Goal: Task Accomplishment & Management: Complete application form

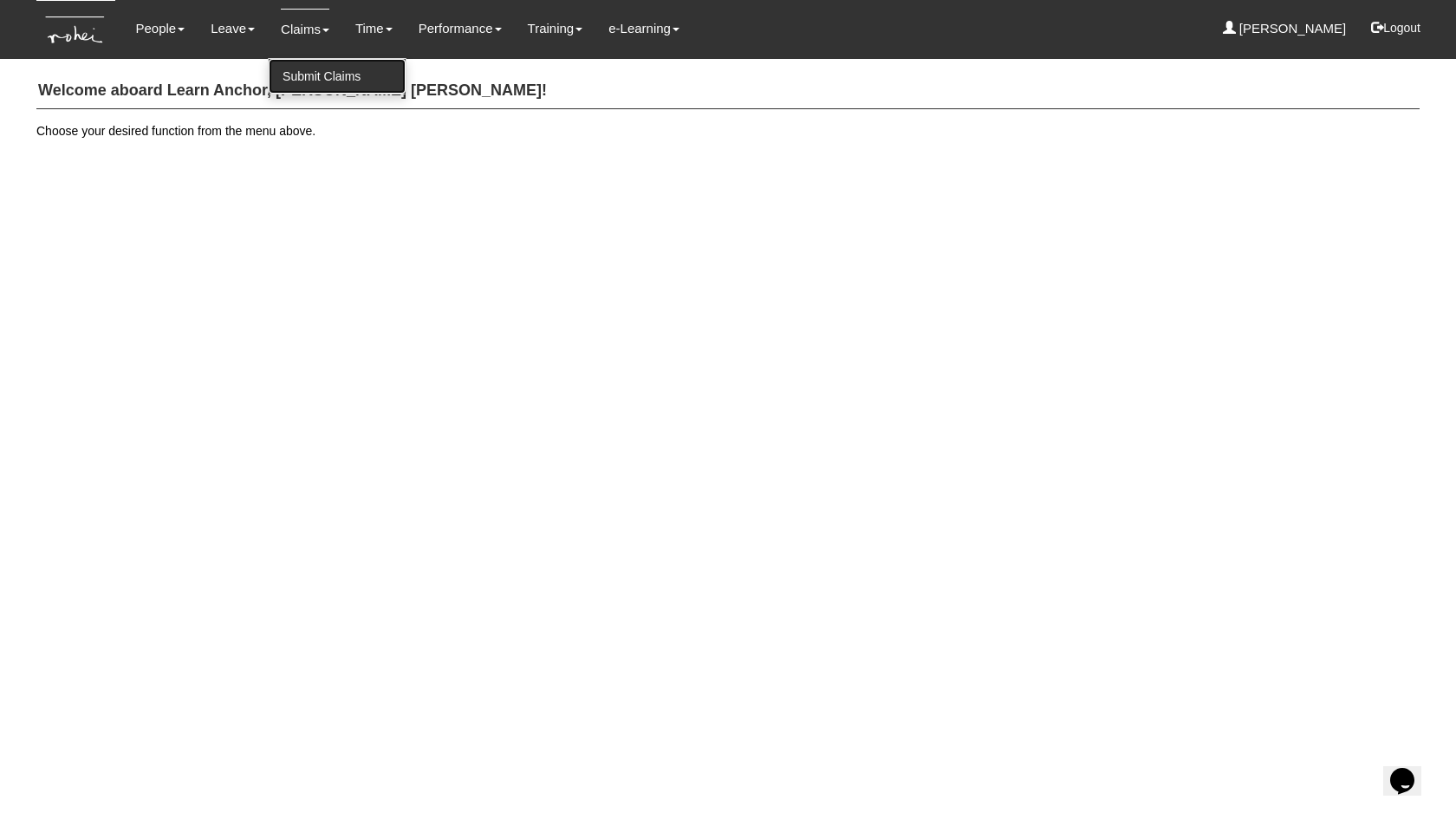
click at [298, 74] on link "Submit Claims" at bounding box center [337, 76] width 137 height 35
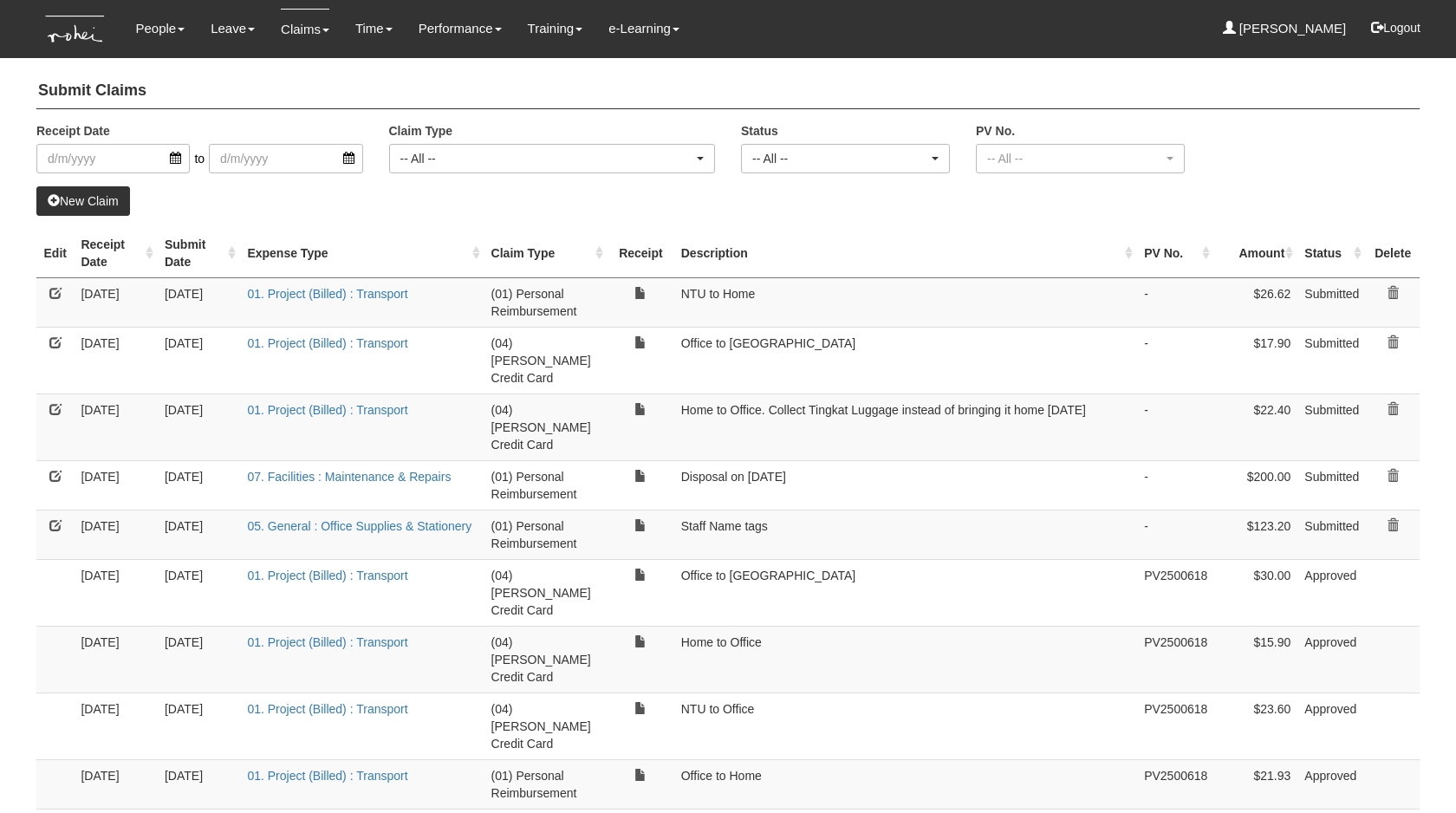
select select "50"
click at [93, 196] on link "New Claim" at bounding box center [83, 201] width 93 height 30
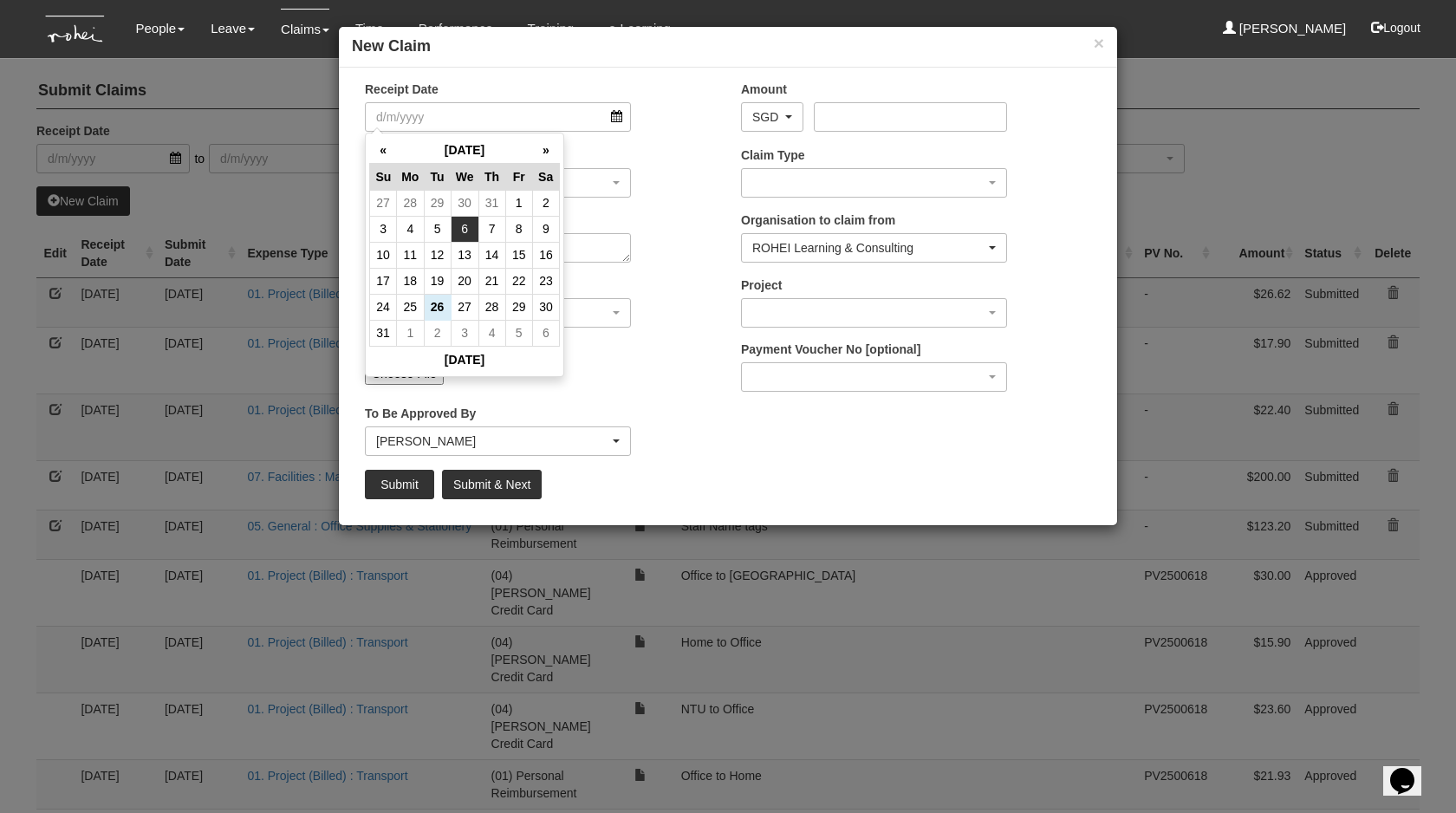
click at [459, 233] on td "6" at bounding box center [464, 229] width 28 height 26
type input "6/8/2025"
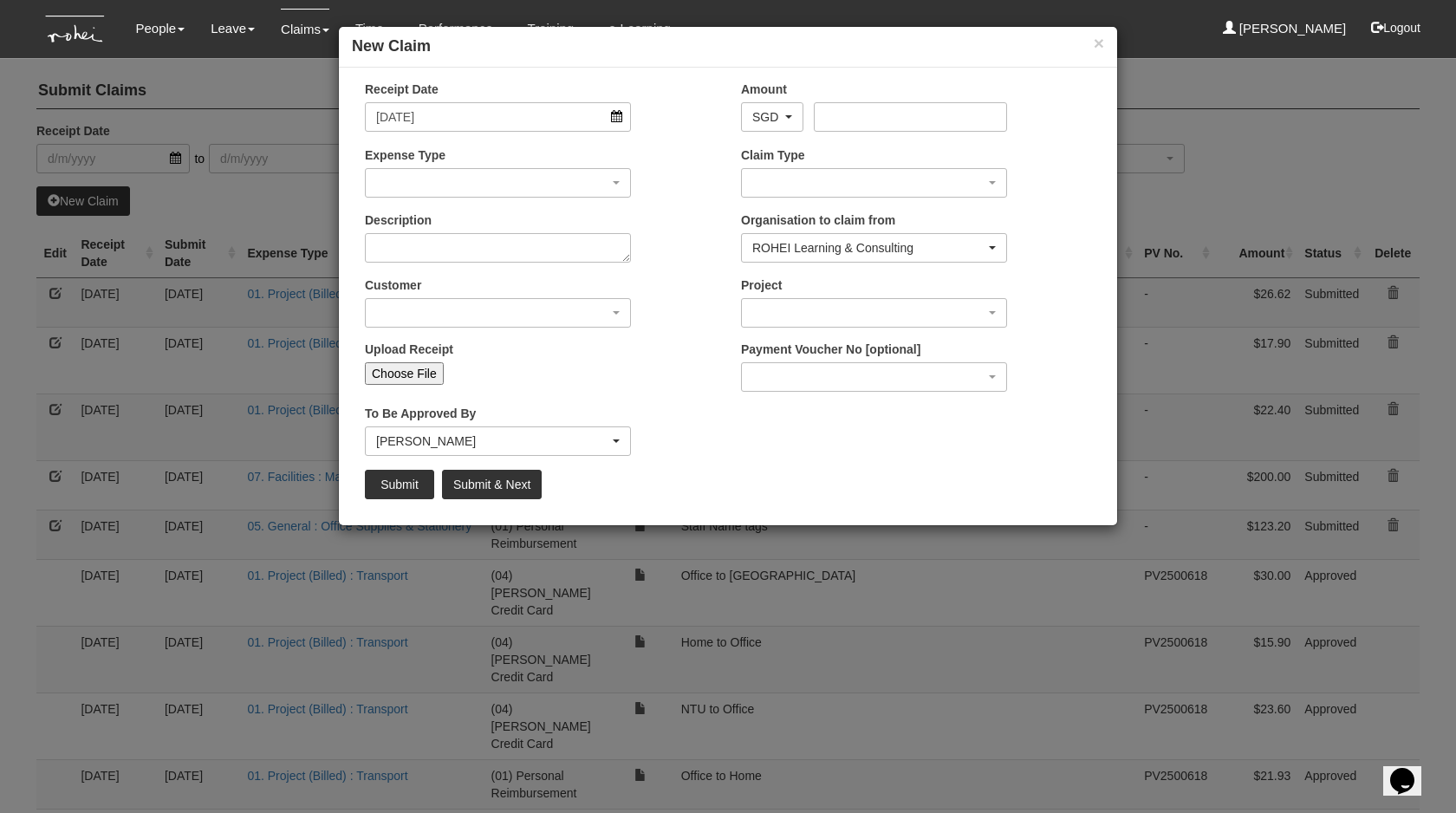
click at [436, 198] on div "Expense Type 01. Project (Billed) : Food for FGDs / Meetings 01. Project (Bille…" at bounding box center [540, 178] width 376 height 65
click at [446, 179] on div "button" at bounding box center [497, 183] width 264 height 28
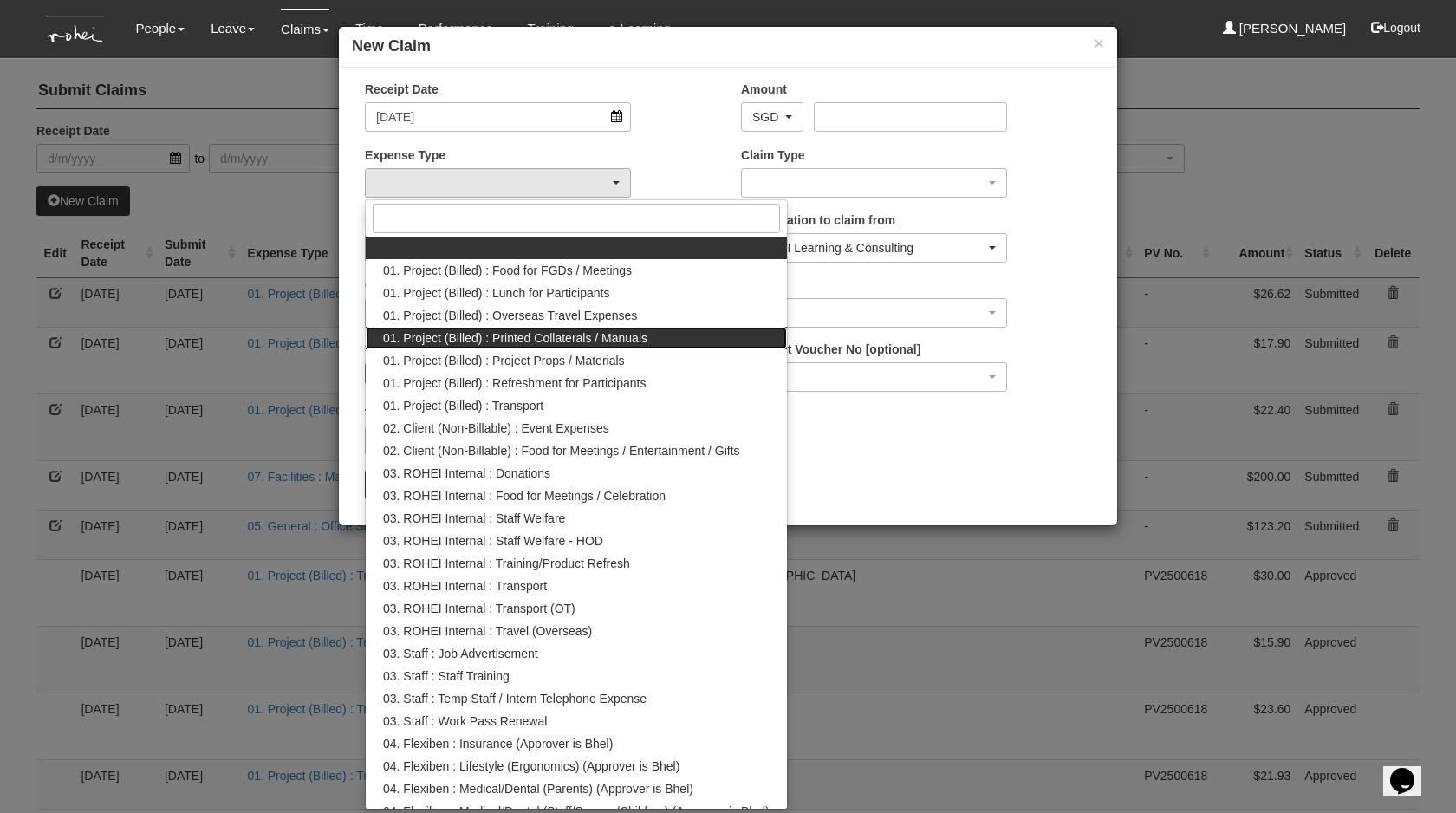
click at [470, 335] on span "01. Project (Billed) : Printed Collaterals / Manuals" at bounding box center [514, 337] width 264 height 17
select select "132"
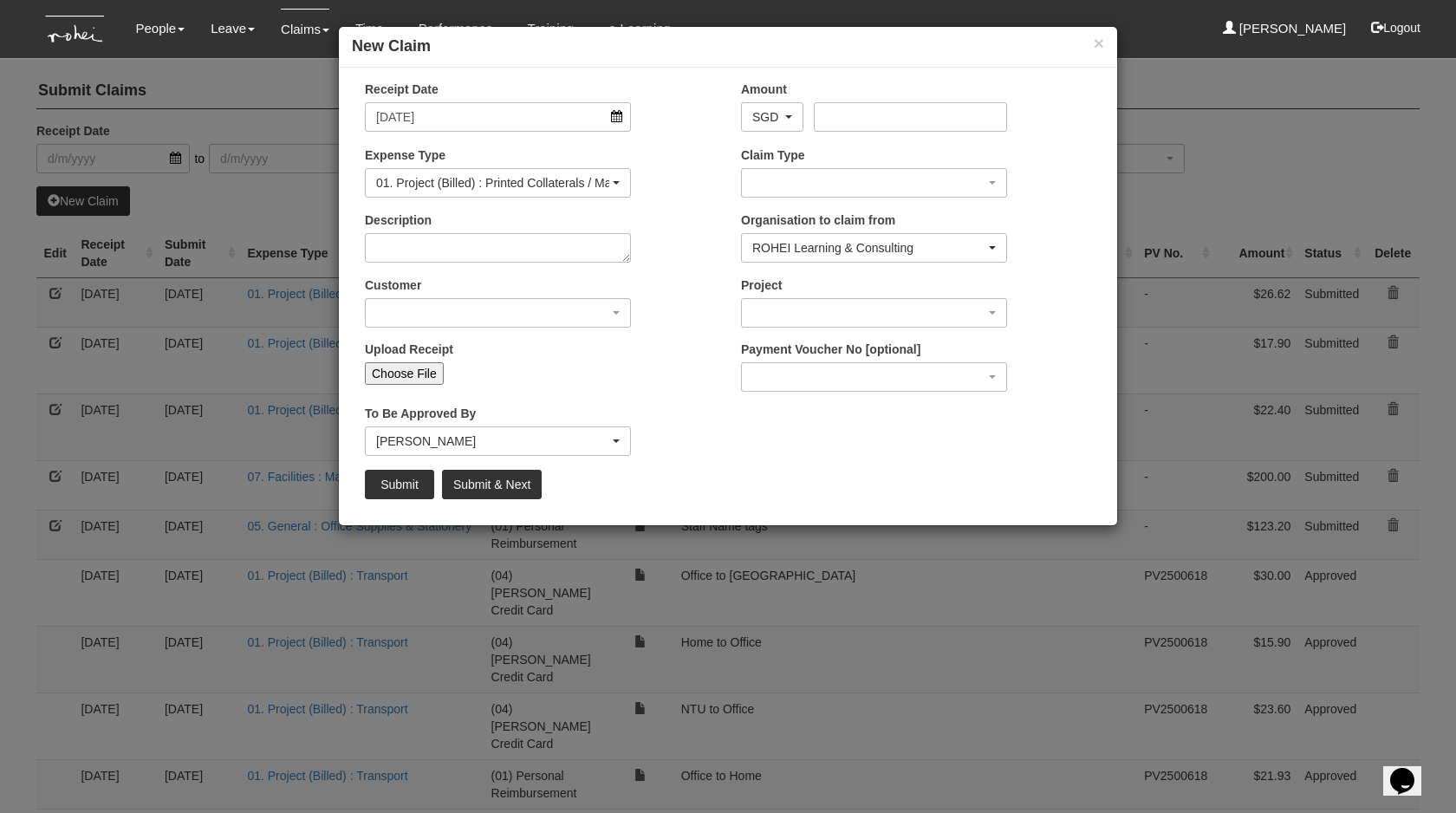
click at [486, 330] on div "Customer (N/A) _ROHEI Internal 3M ASIA PACIFIC PRIVATE LTD 58.com AbbVie Operat…" at bounding box center [540, 308] width 376 height 65
click at [520, 316] on div "button" at bounding box center [497, 313] width 264 height 28
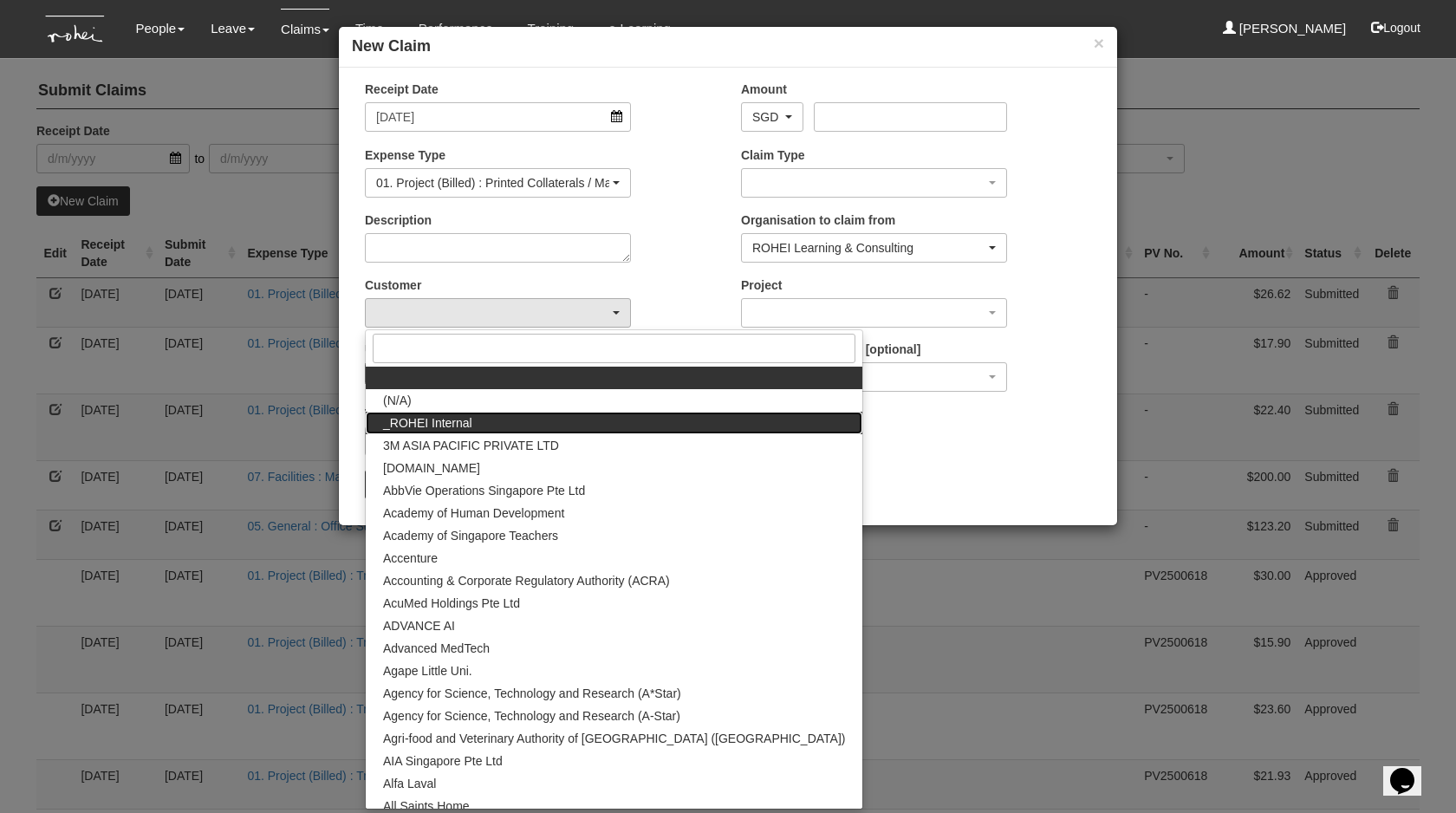
click at [532, 425] on link "_ROHEI Internal" at bounding box center [614, 422] width 496 height 22
select select "397"
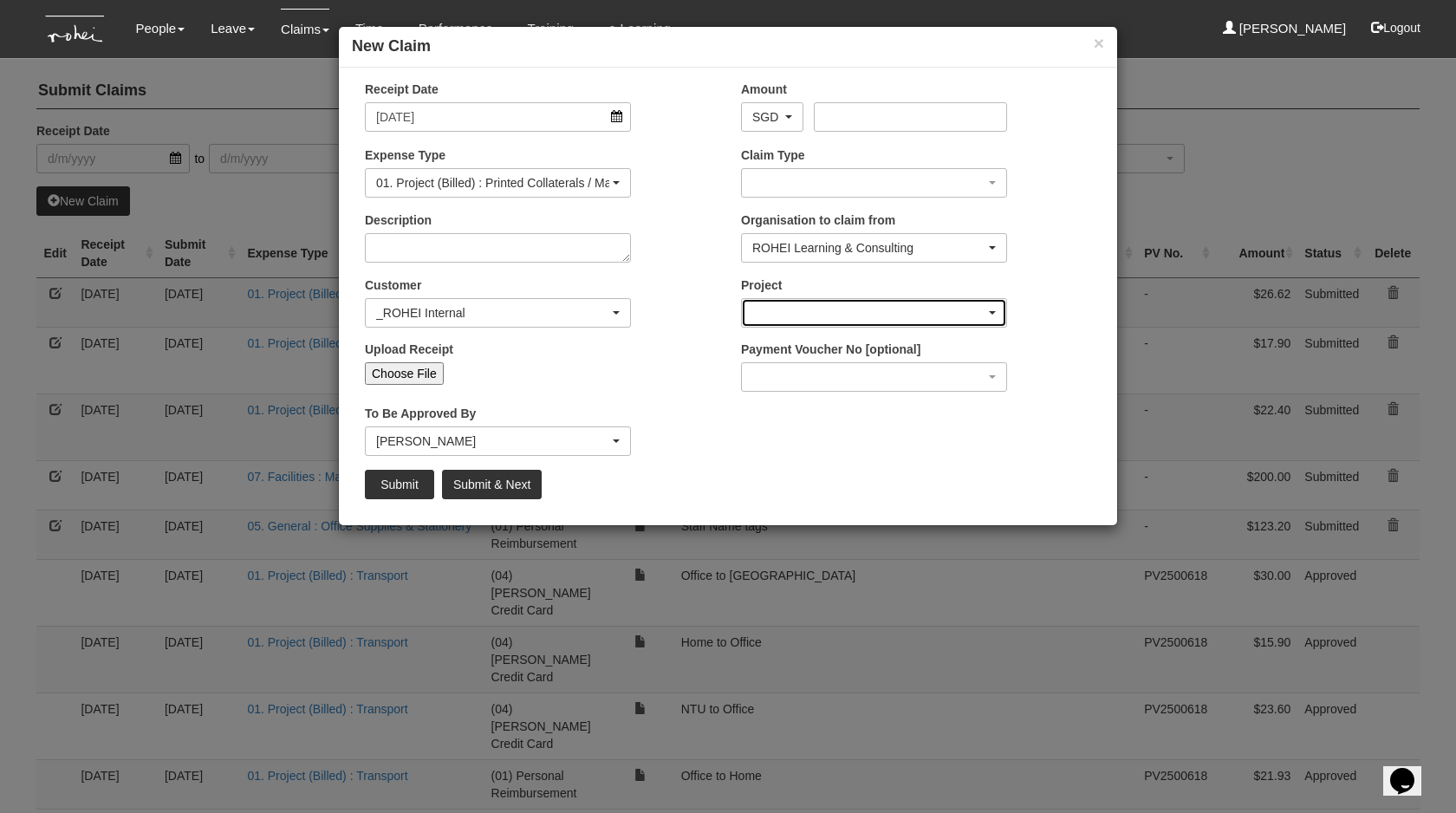
click at [818, 302] on div "button" at bounding box center [874, 313] width 264 height 28
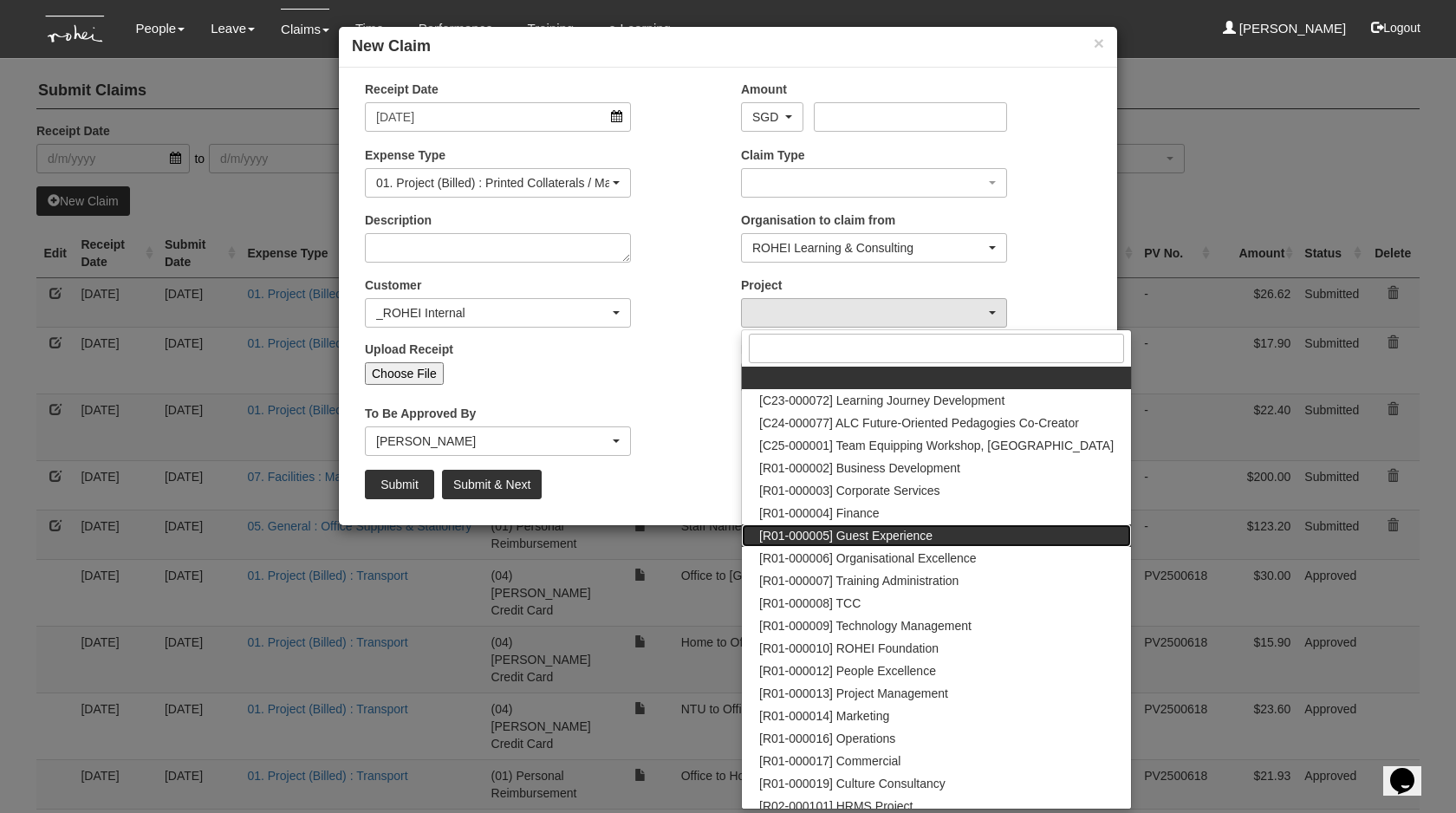
click at [876, 545] on link "[R01-000005] Guest Experience" at bounding box center [936, 535] width 389 height 22
select select "1482"
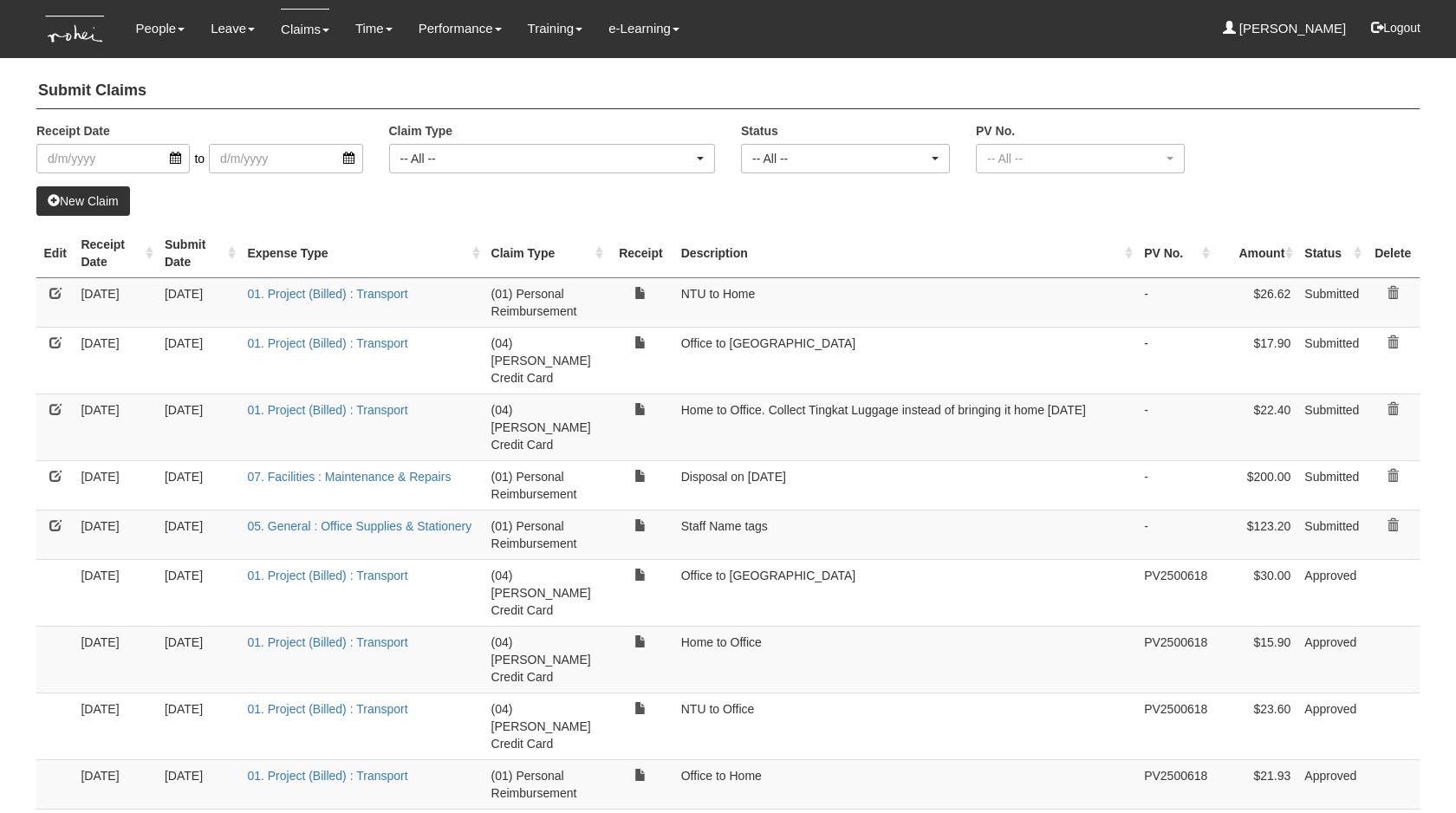
select select "50"
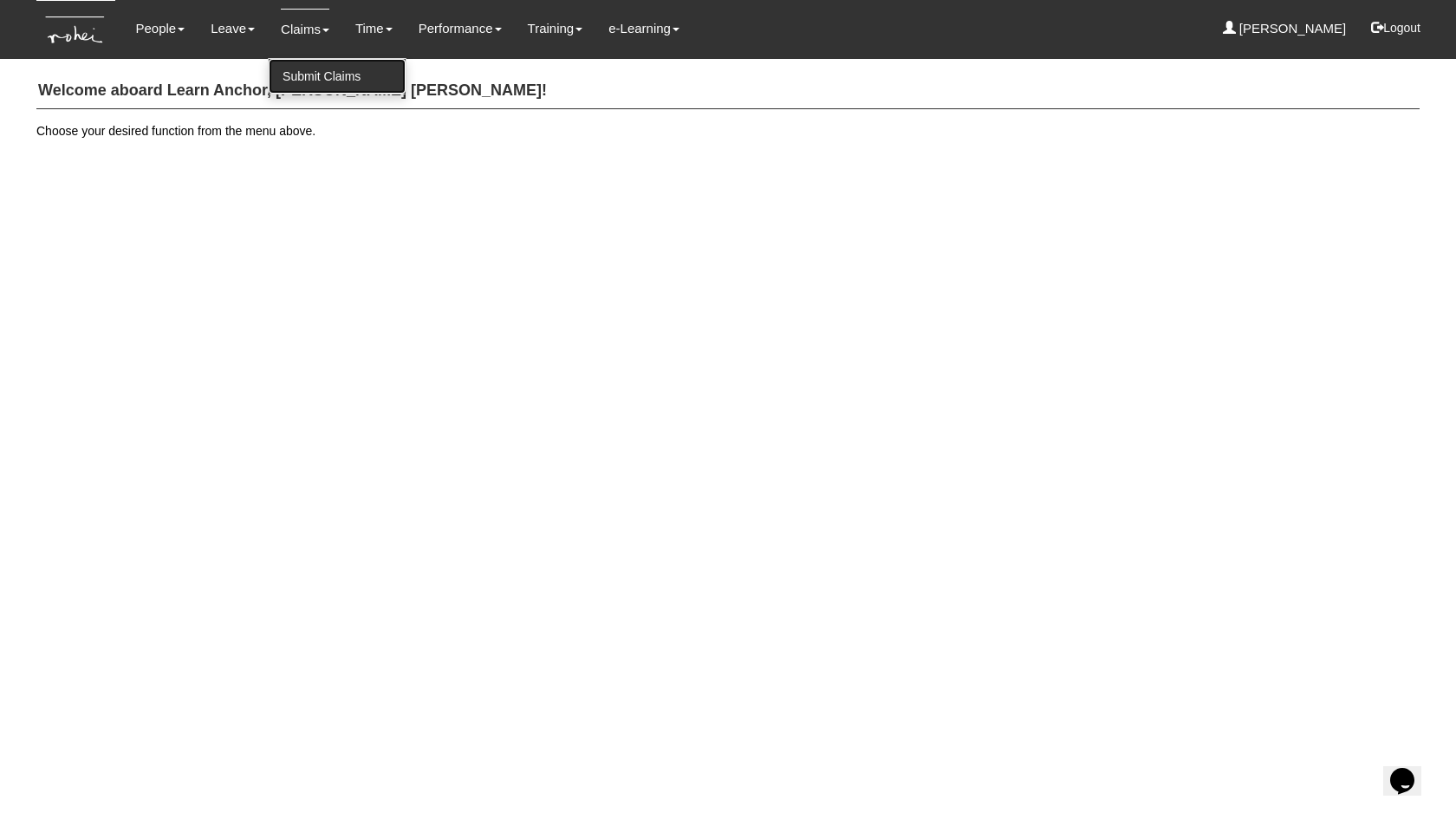
click at [314, 67] on link "Submit Claims" at bounding box center [337, 76] width 137 height 35
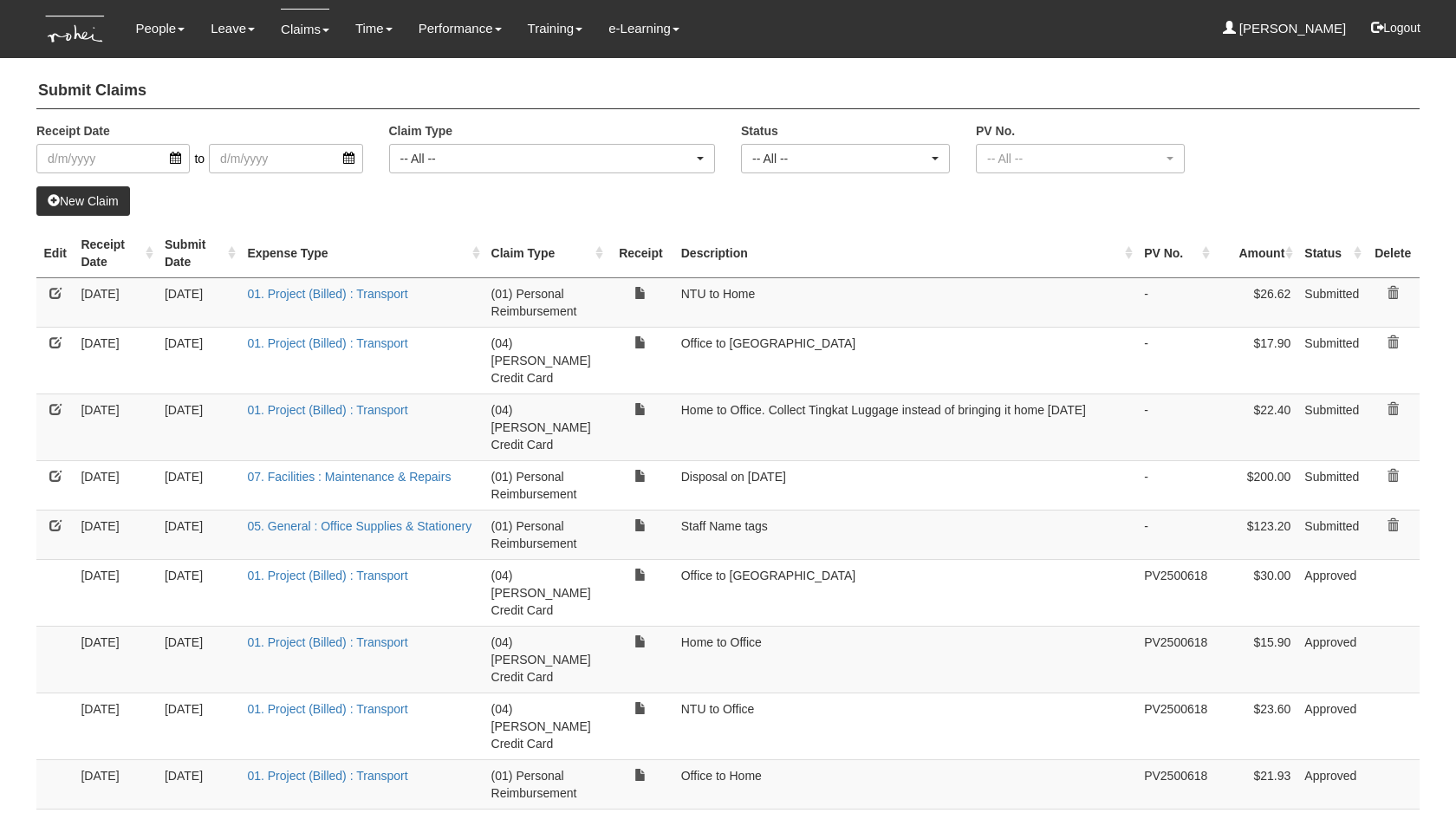
select select "50"
click at [79, 193] on link "New Claim" at bounding box center [83, 201] width 93 height 30
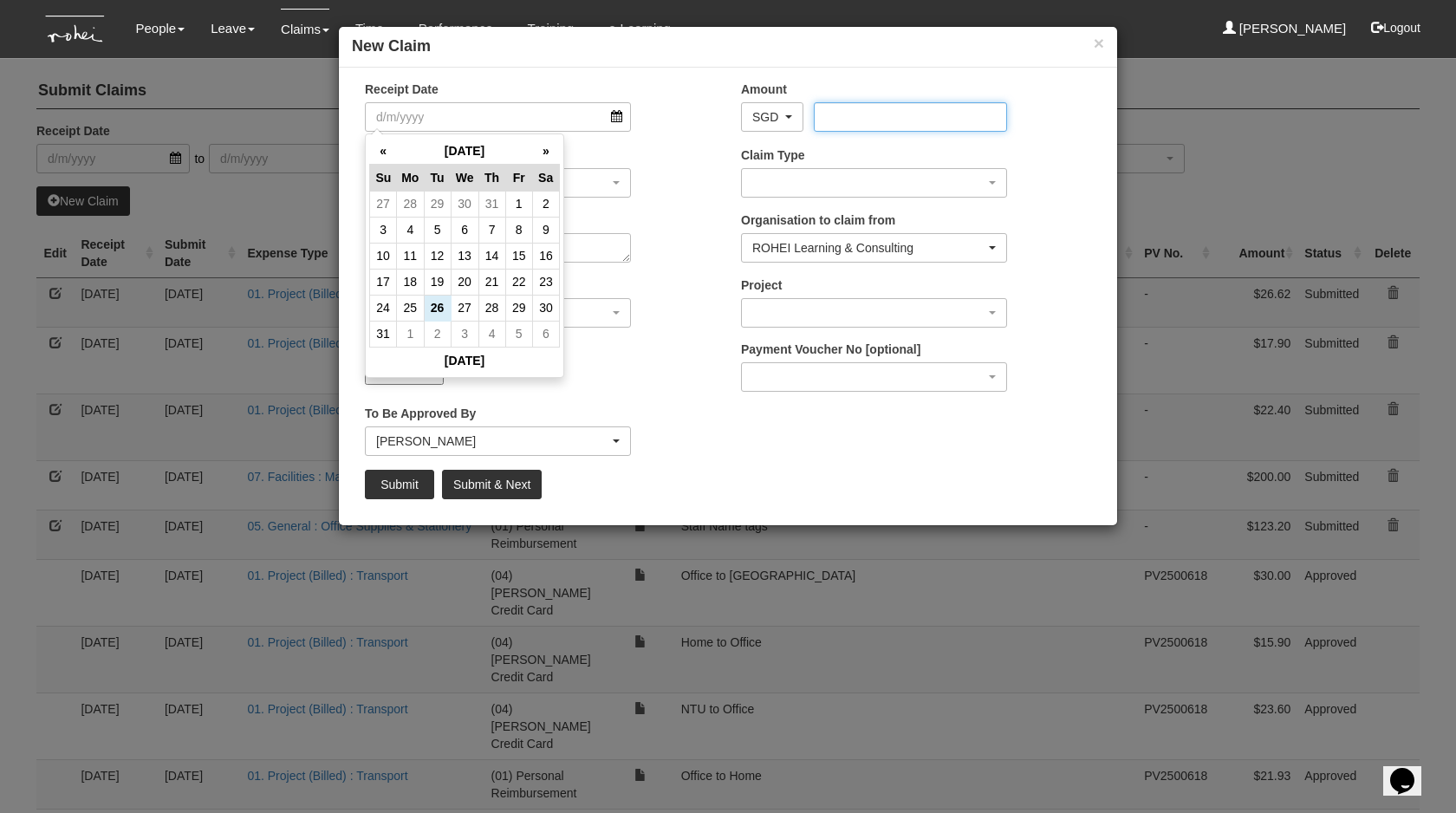
click at [943, 115] on input "Amount" at bounding box center [909, 117] width 193 height 30
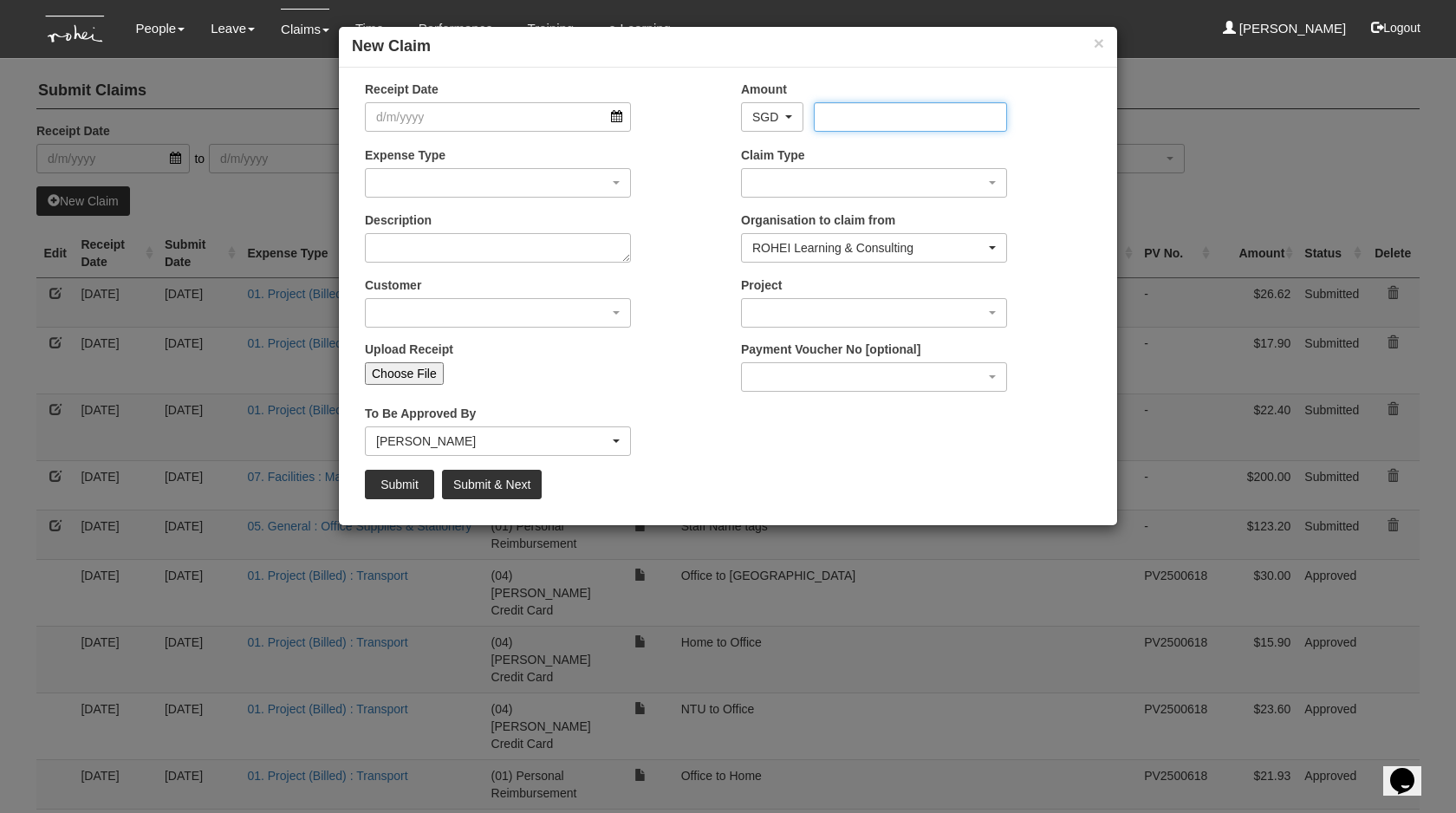
paste input "26.16"
type input "26.16"
click at [411, 377] on input "Choose File" at bounding box center [404, 373] width 79 height 22
type input "C:\fakepath\22082025182317-0001.pdf"
type input "Choose Another File"
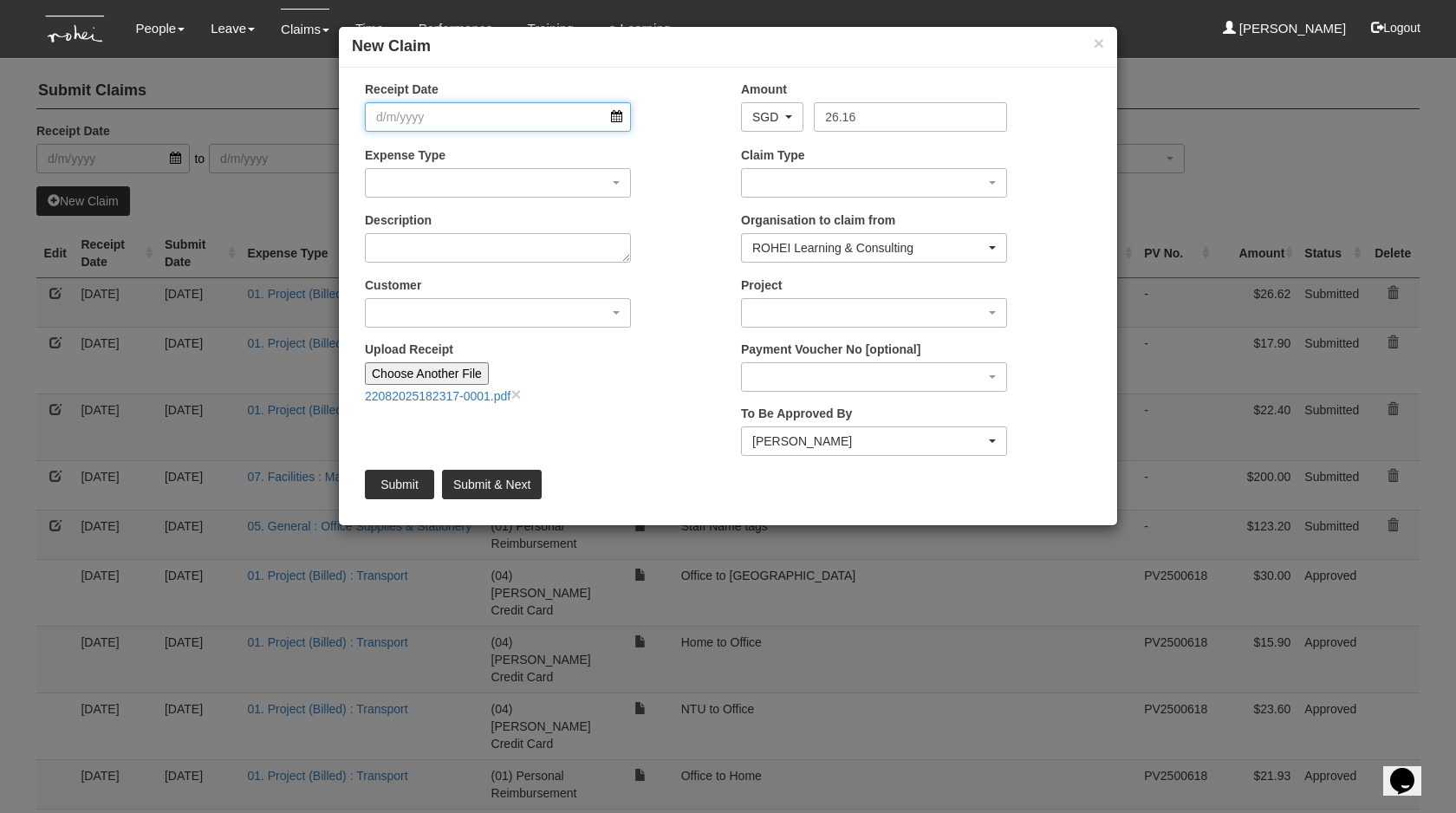
click at [454, 115] on input "Receipt Date" at bounding box center [497, 117] width 266 height 30
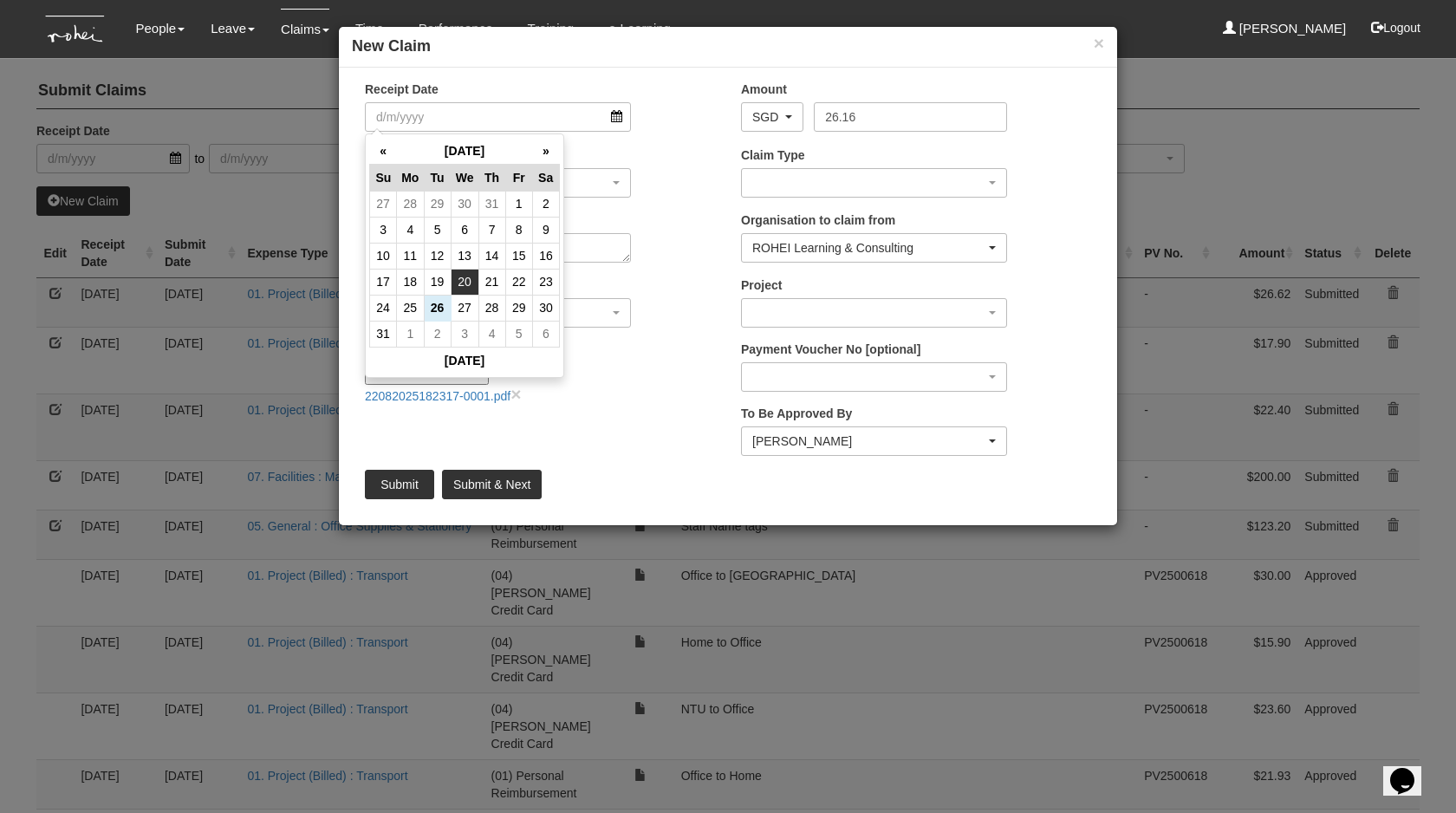
click at [466, 277] on td "20" at bounding box center [464, 281] width 28 height 26
type input "[DATE]"
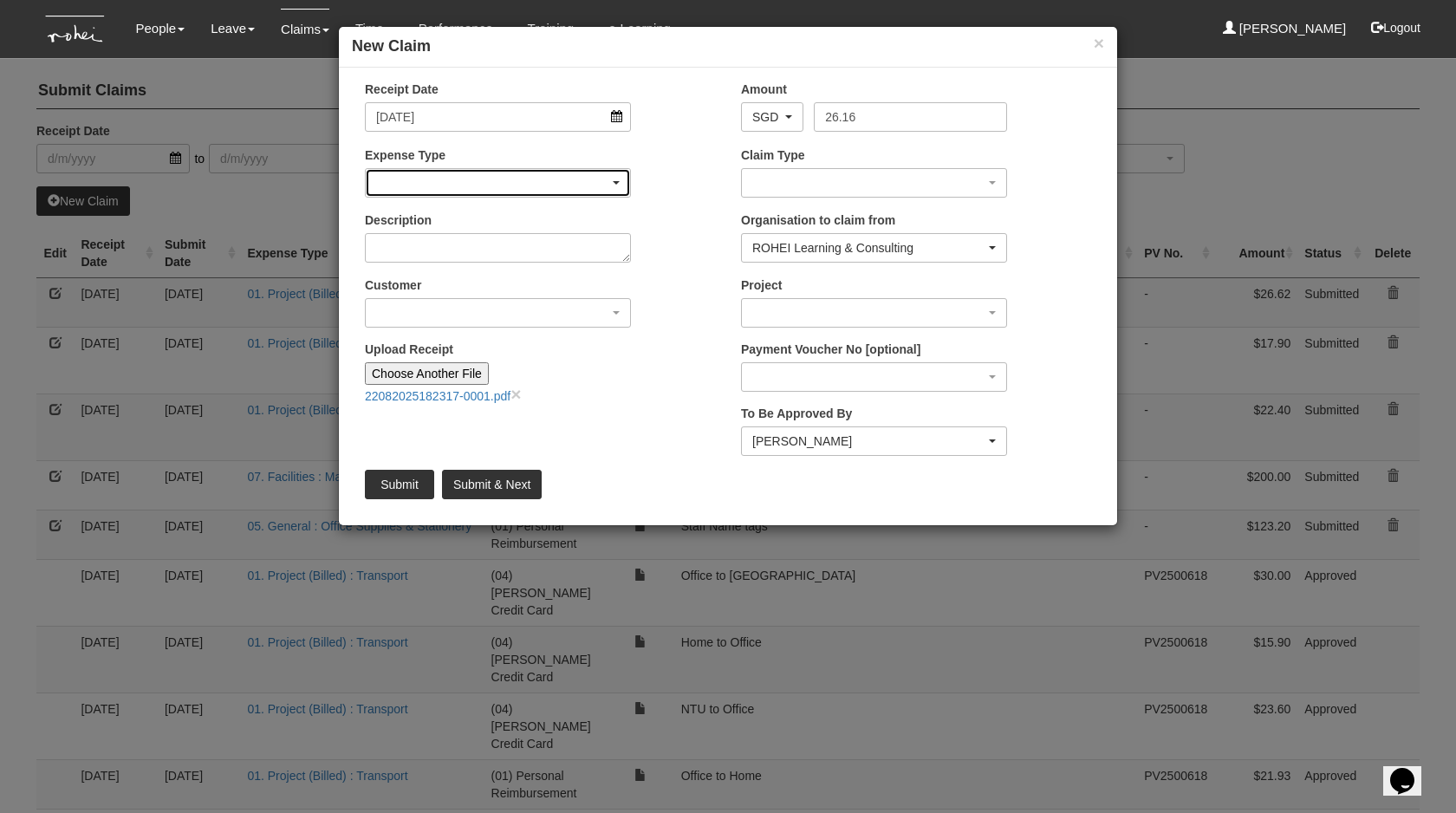
click at [472, 190] on div "button" at bounding box center [497, 183] width 264 height 28
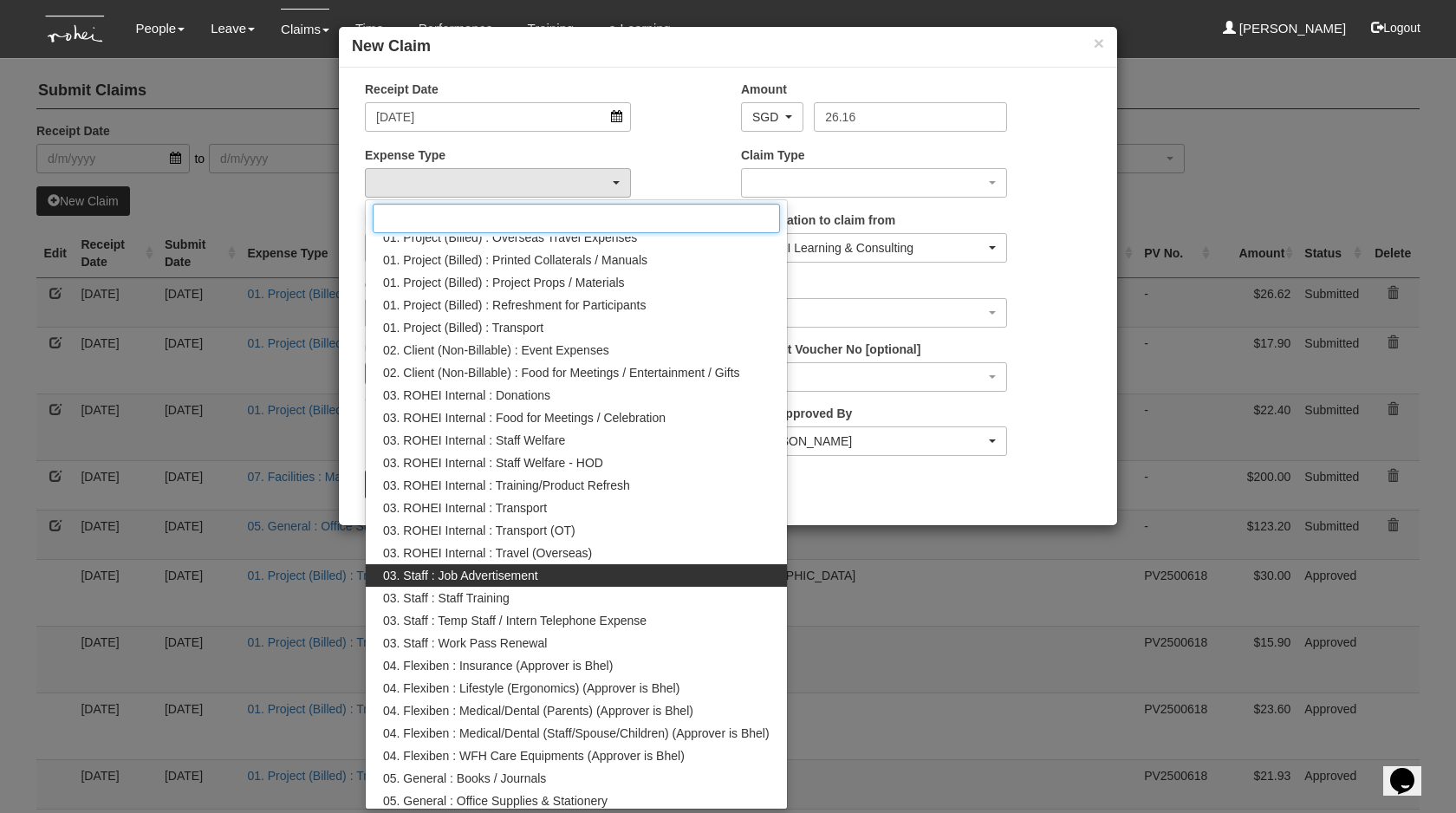
scroll to position [77, 0]
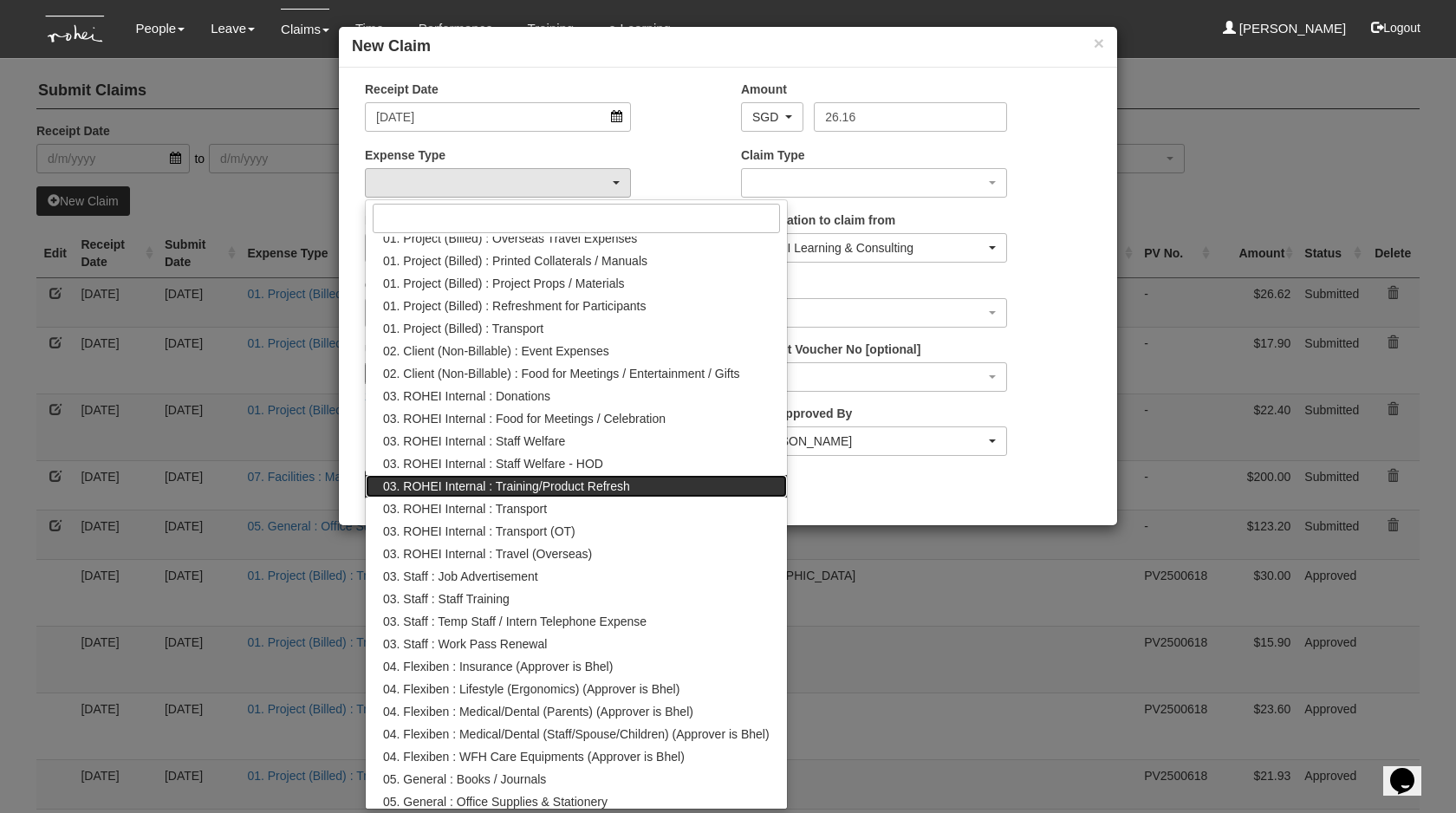
click at [576, 481] on span "03. ROHEI Internal : Training/Product Refresh" at bounding box center [506, 486] width 247 height 17
select select "262"
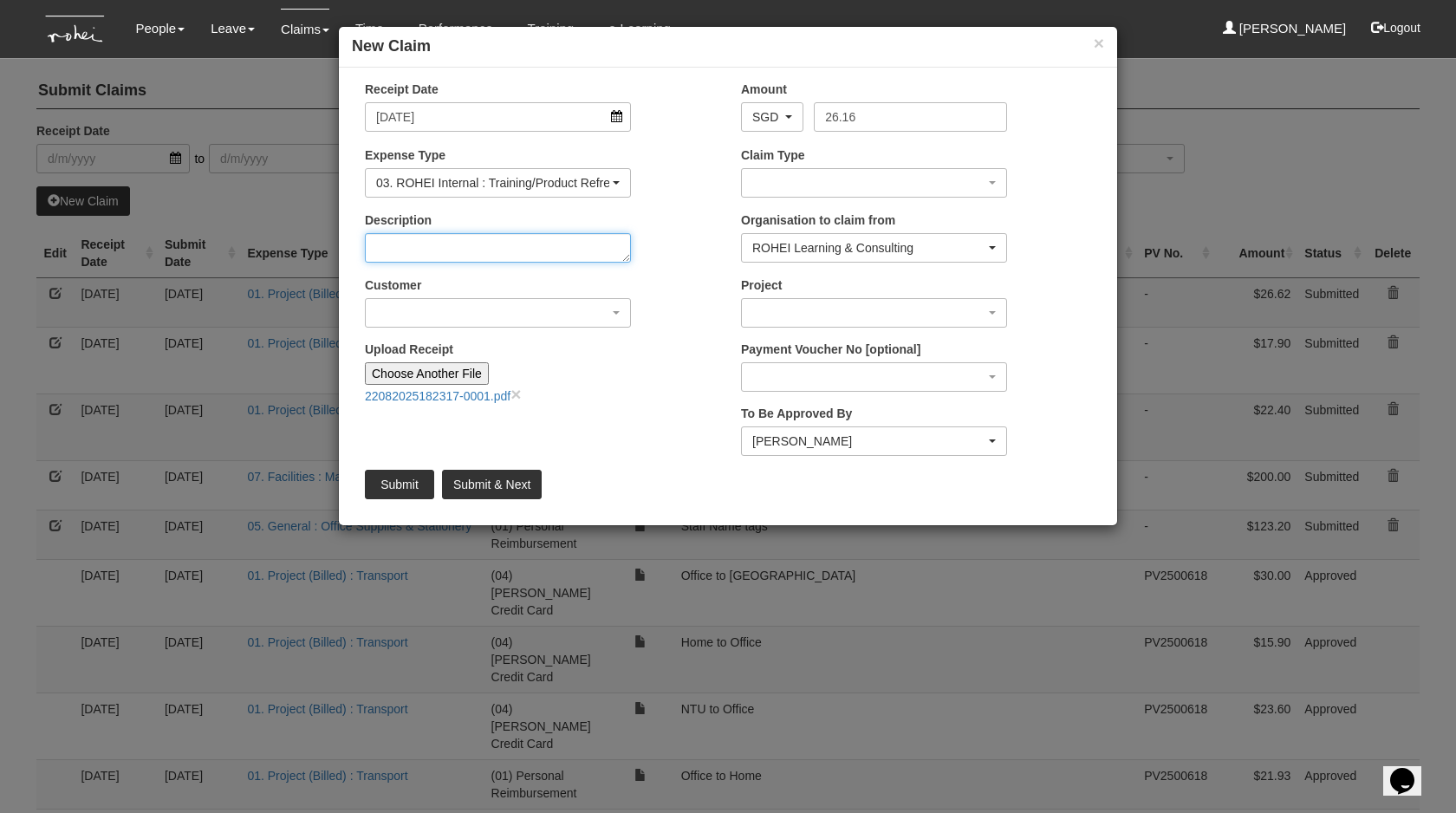
click at [490, 242] on textarea "Description" at bounding box center [497, 247] width 266 height 30
type textarea "Purchase new ankle sleeves for TTB"
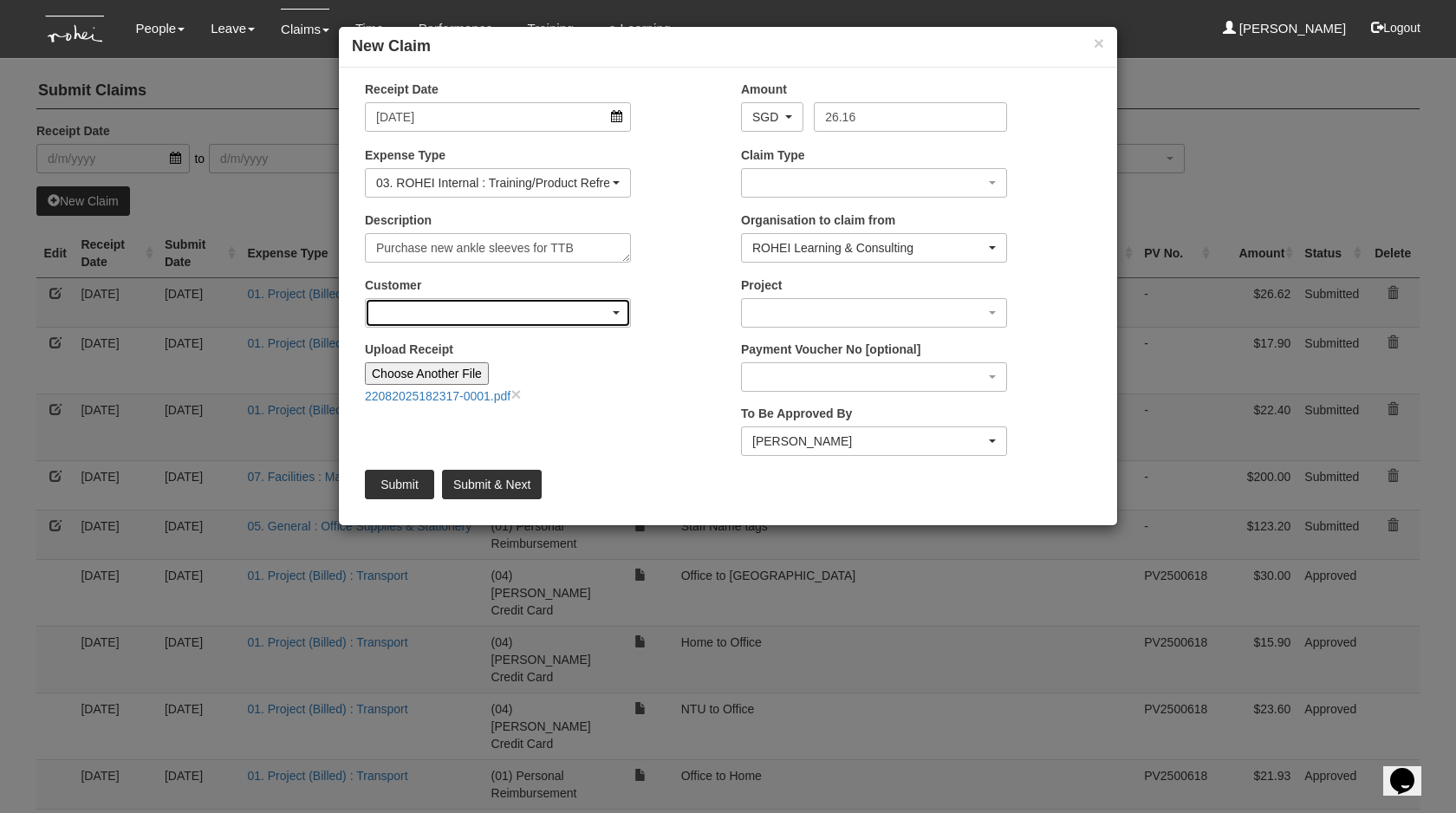
click at [472, 312] on div "button" at bounding box center [497, 313] width 264 height 28
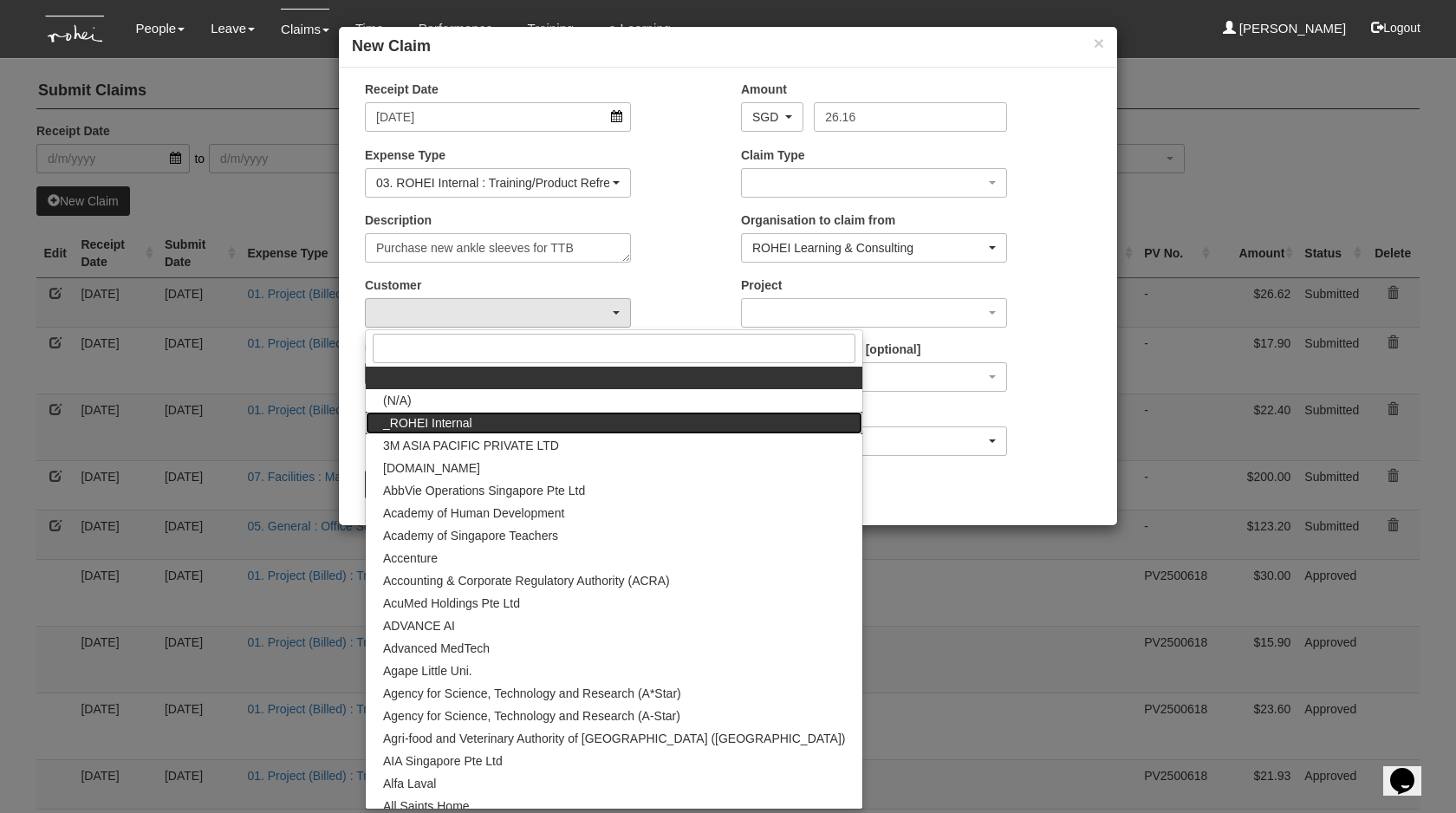
click at [493, 421] on link "_ROHEI Internal" at bounding box center [614, 422] width 496 height 22
select select "397"
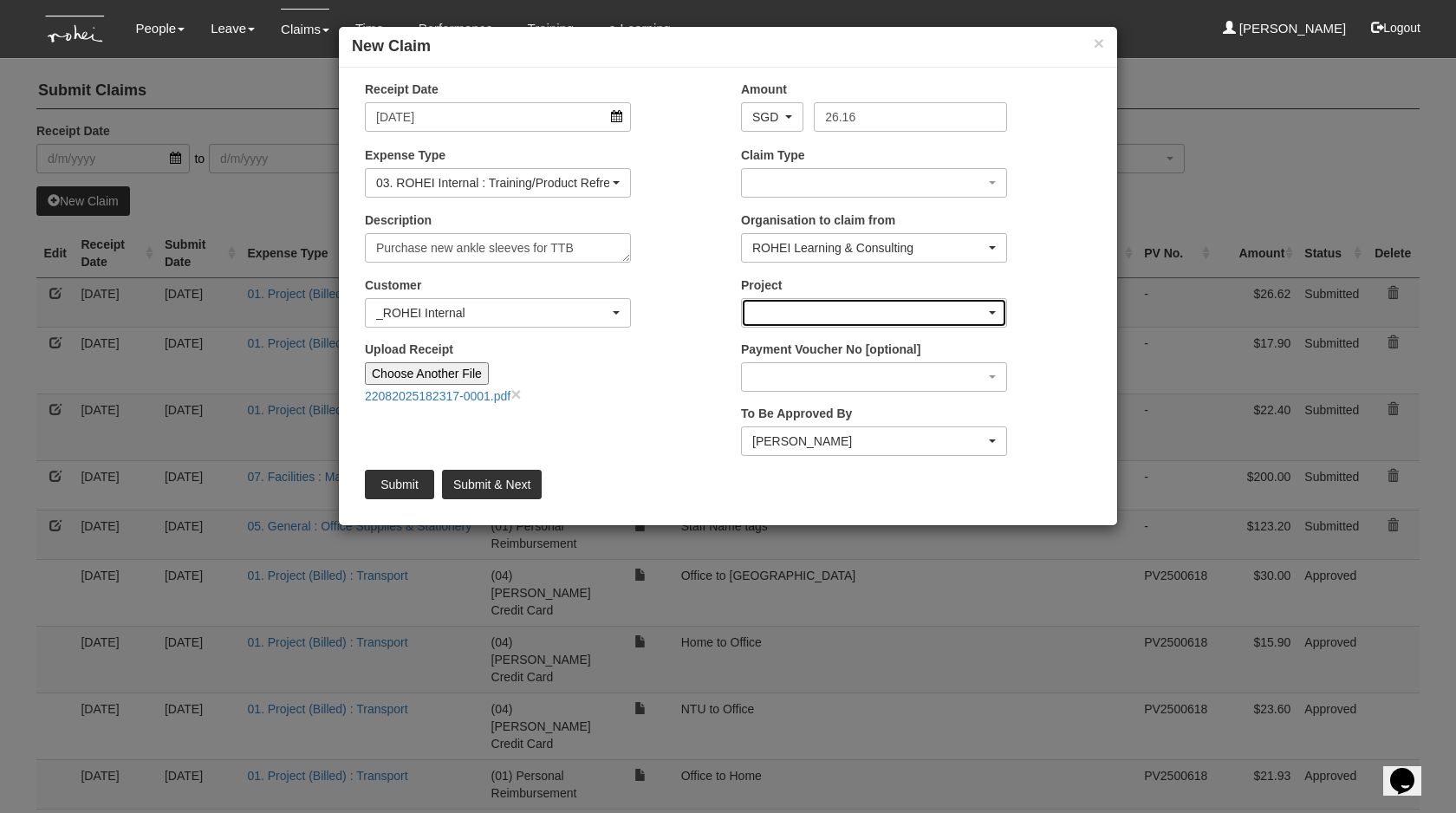
click at [873, 316] on div "button" at bounding box center [874, 313] width 264 height 28
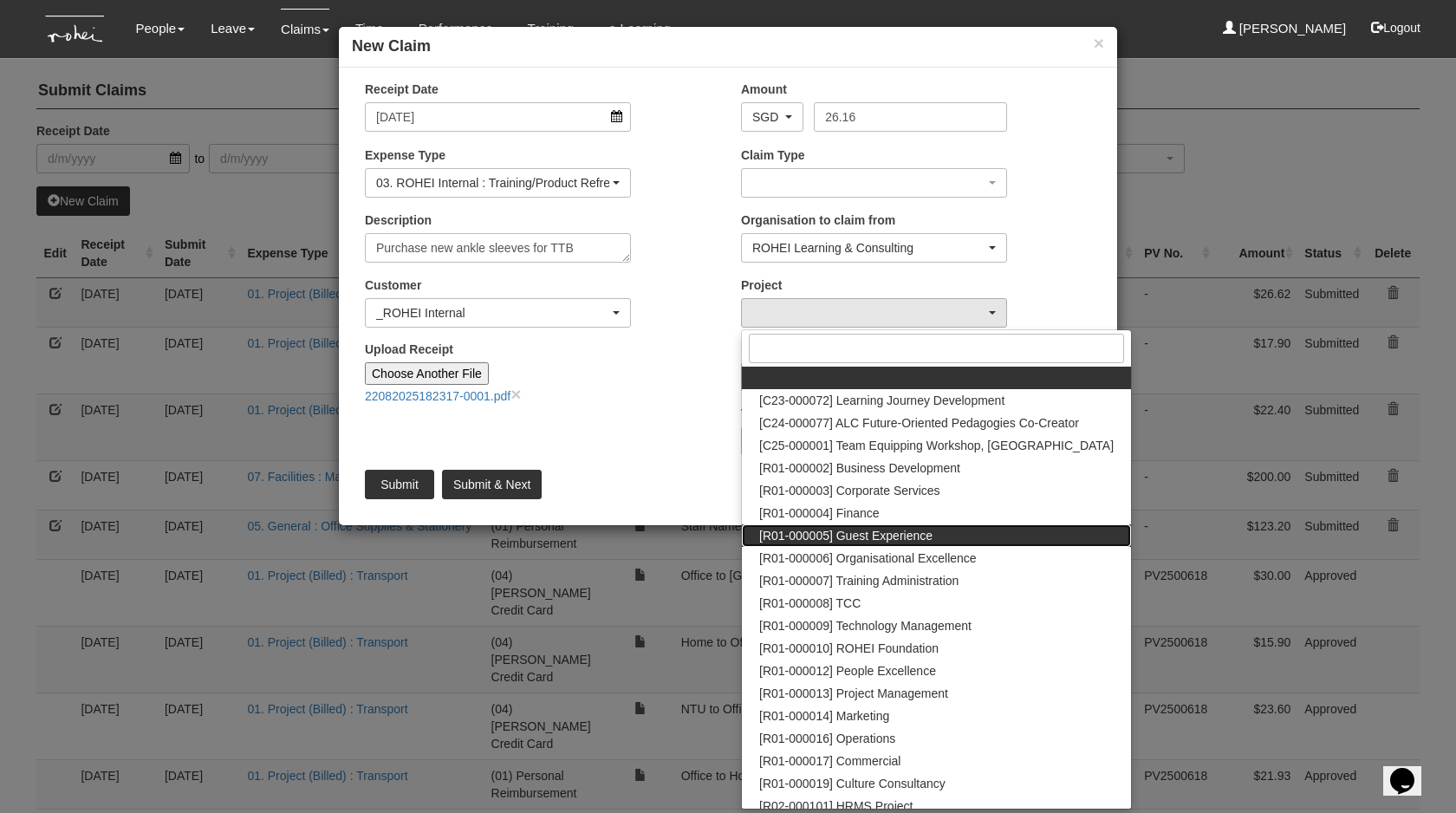
click at [880, 532] on span "[R01-000005] Guest Experience" at bounding box center [845, 535] width 173 height 17
select select "1482"
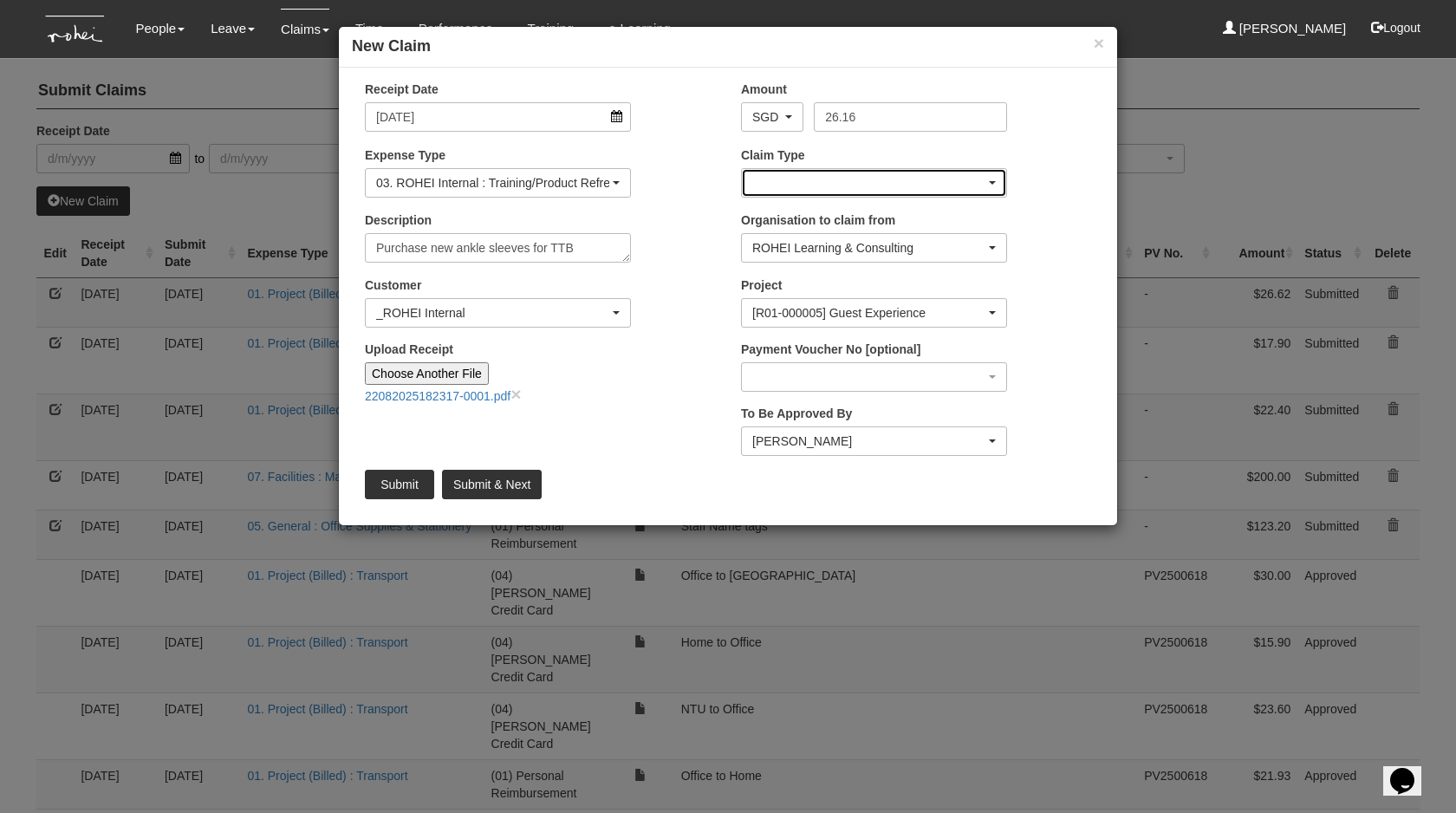
click at [800, 181] on div "button" at bounding box center [874, 183] width 264 height 28
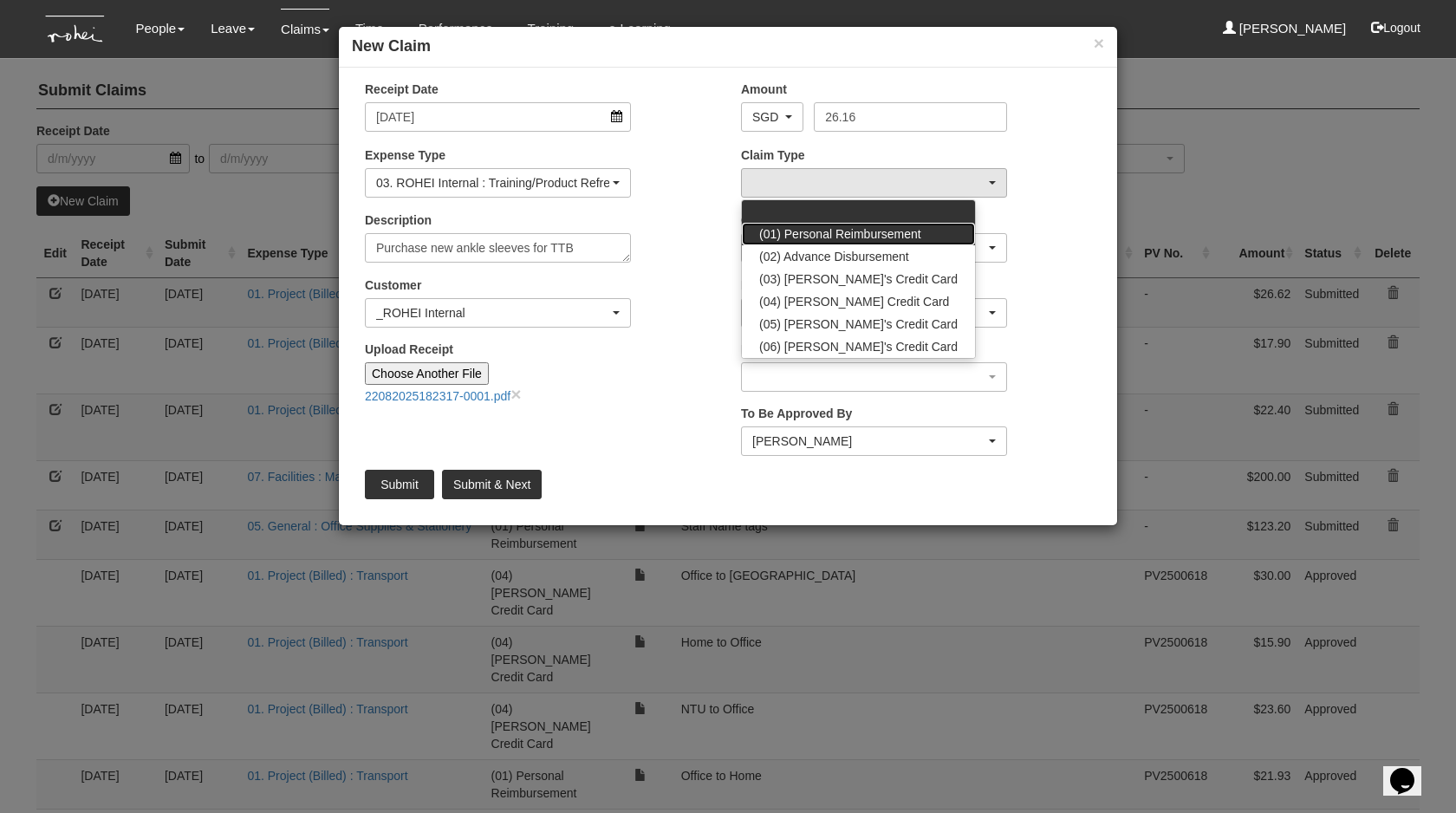
click at [827, 237] on span "(01) Personal Reimbursement" at bounding box center [840, 233] width 162 height 17
select select "14"
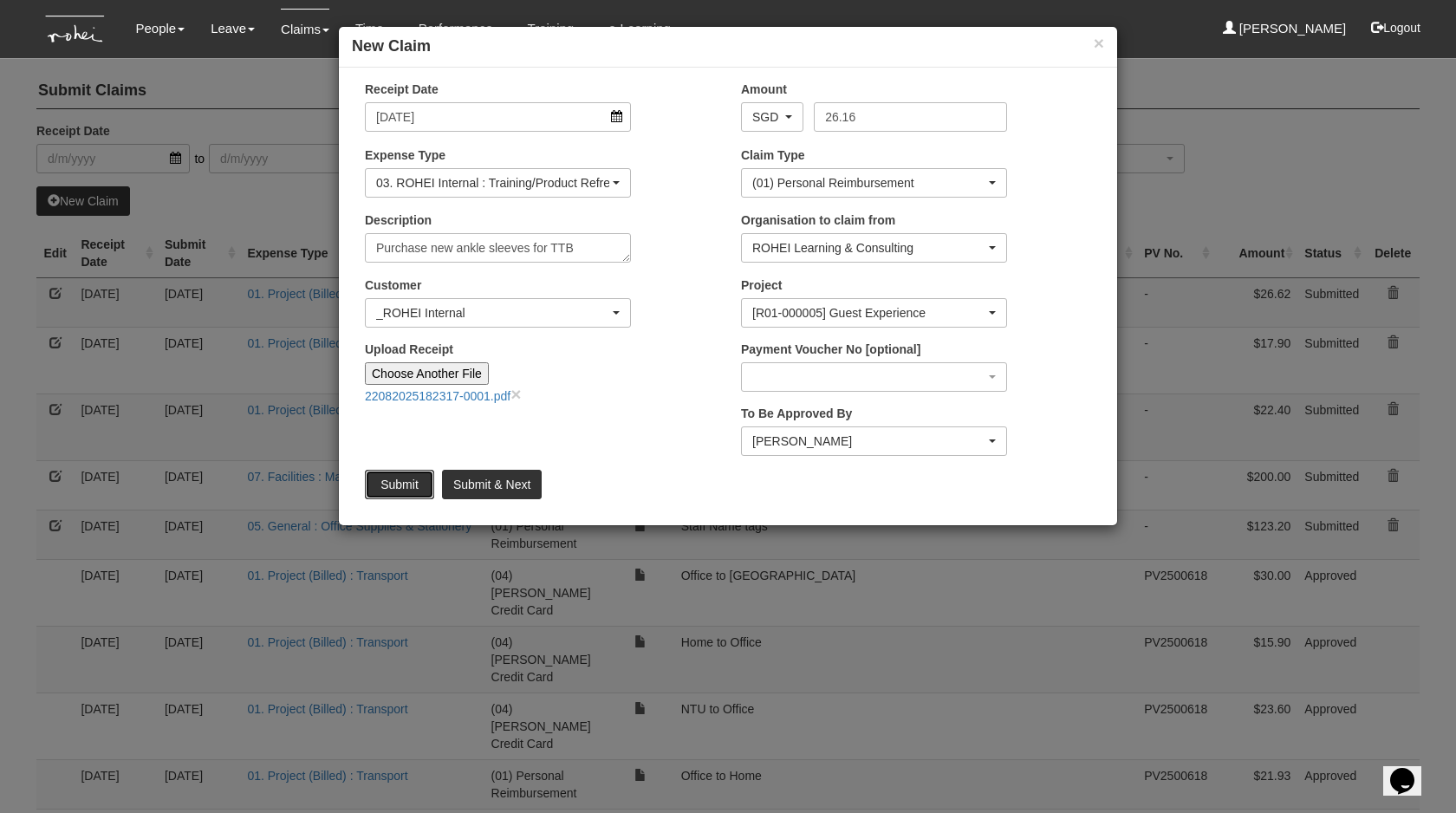
click at [395, 480] on input "Submit" at bounding box center [399, 484] width 69 height 30
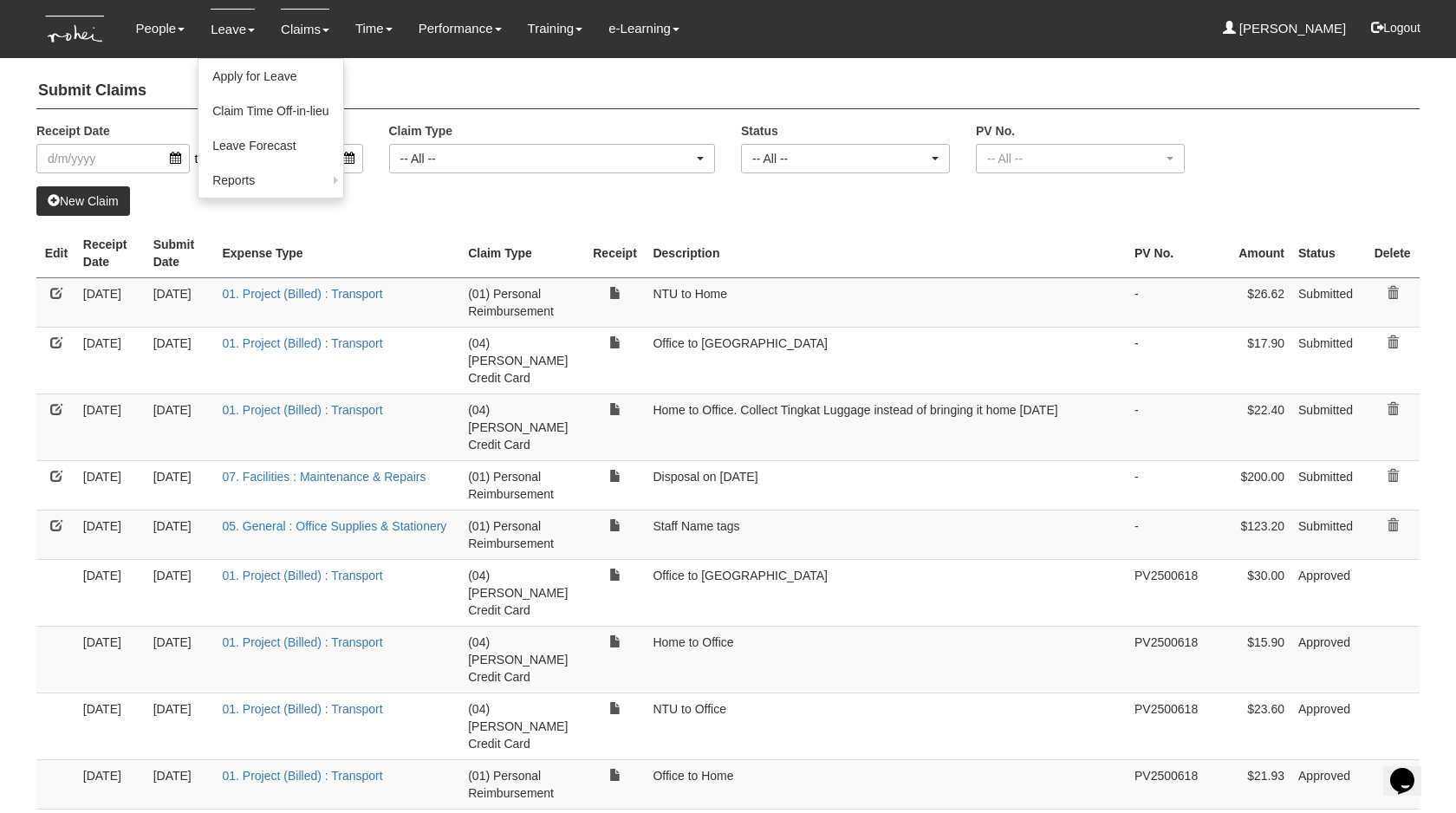
select select "50"
